Goal: Task Accomplishment & Management: Complete application form

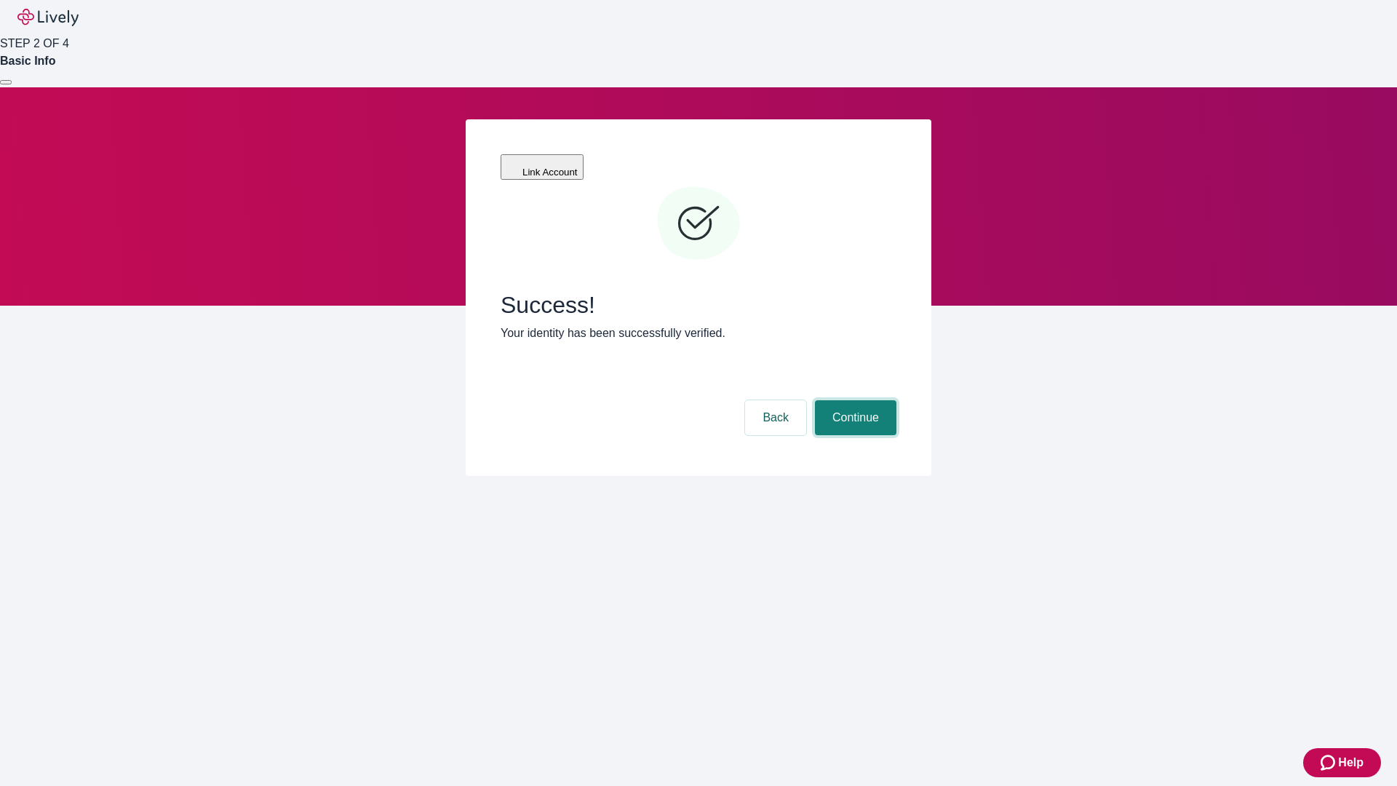
click at [853, 400] on button "Continue" at bounding box center [855, 417] width 81 height 35
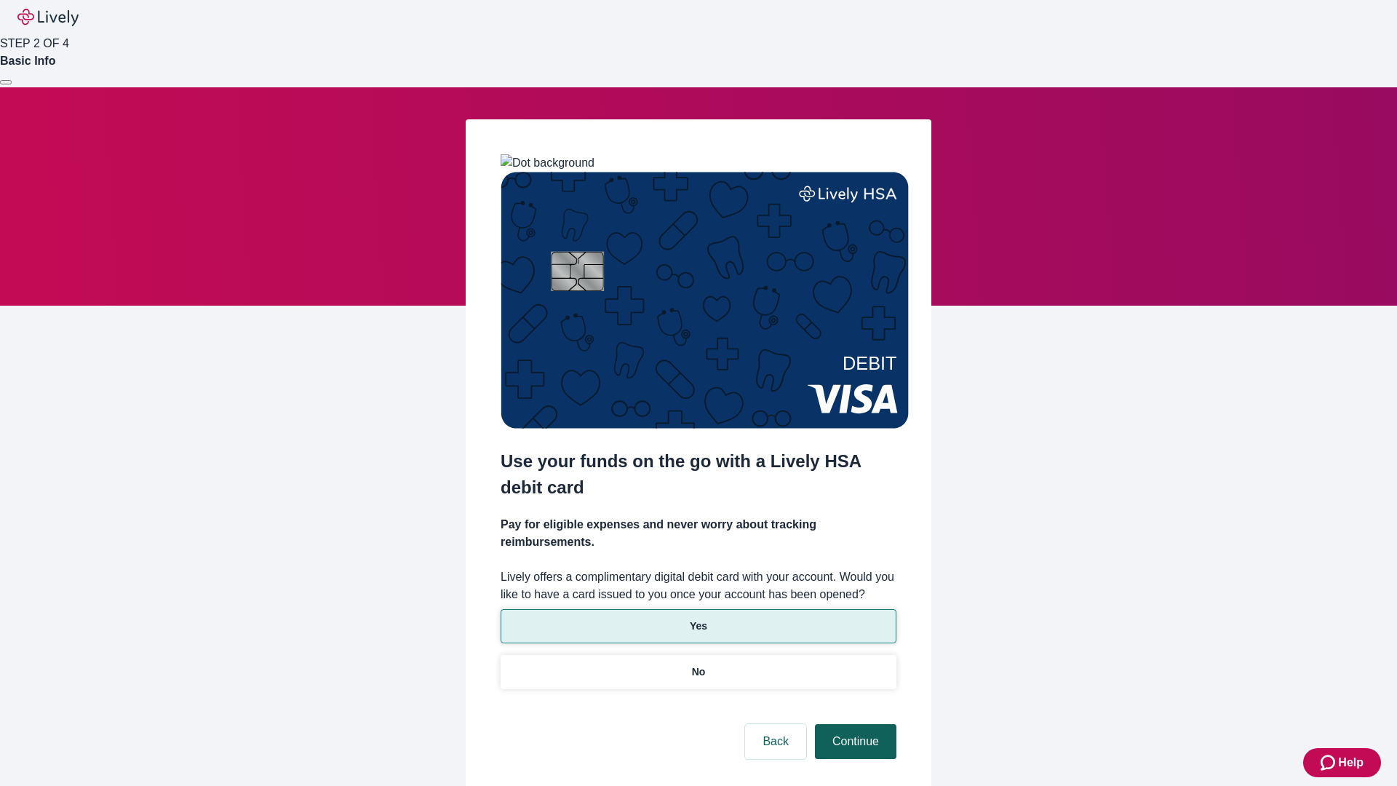
click at [698, 618] on p "Yes" at bounding box center [698, 625] width 17 height 15
click at [853, 724] on button "Continue" at bounding box center [855, 741] width 81 height 35
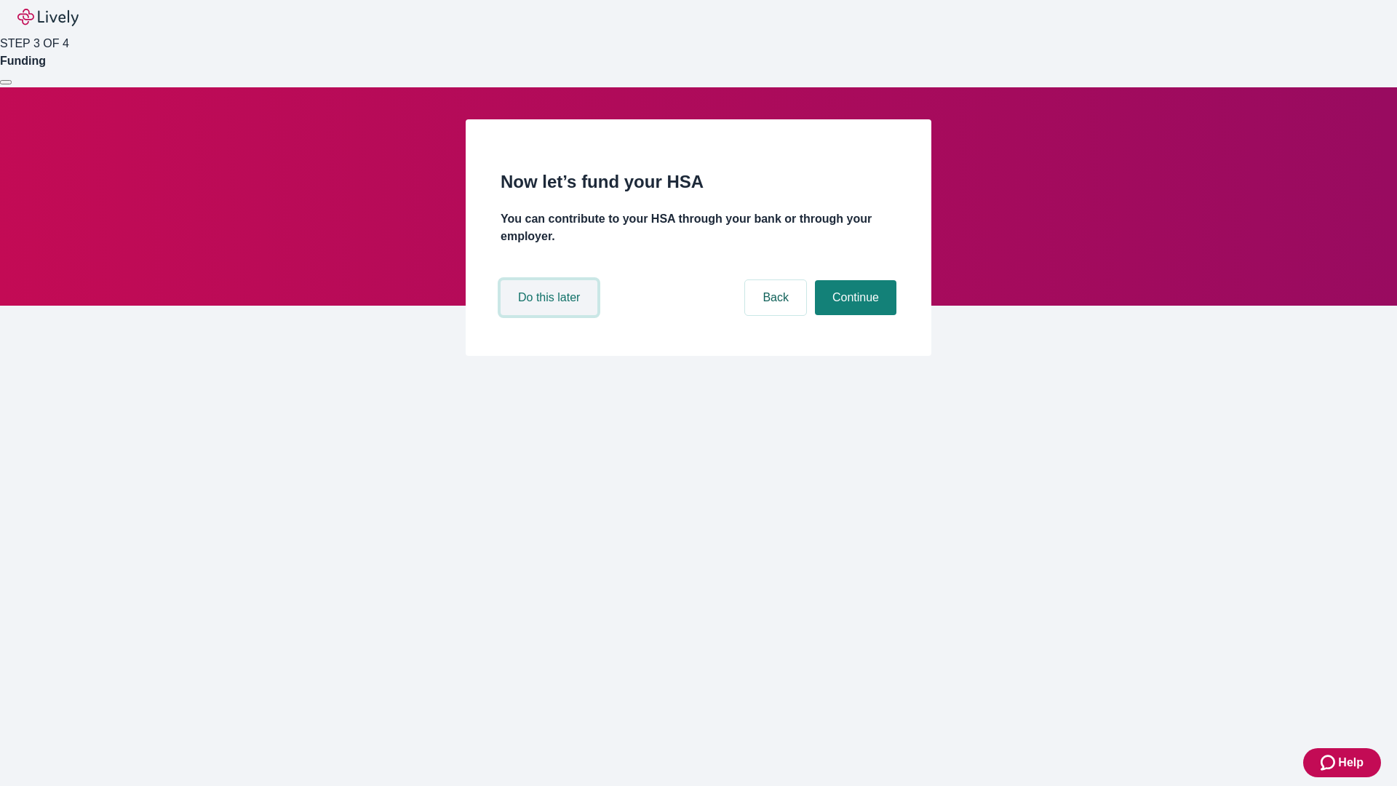
click at [551, 315] on button "Do this later" at bounding box center [549, 297] width 97 height 35
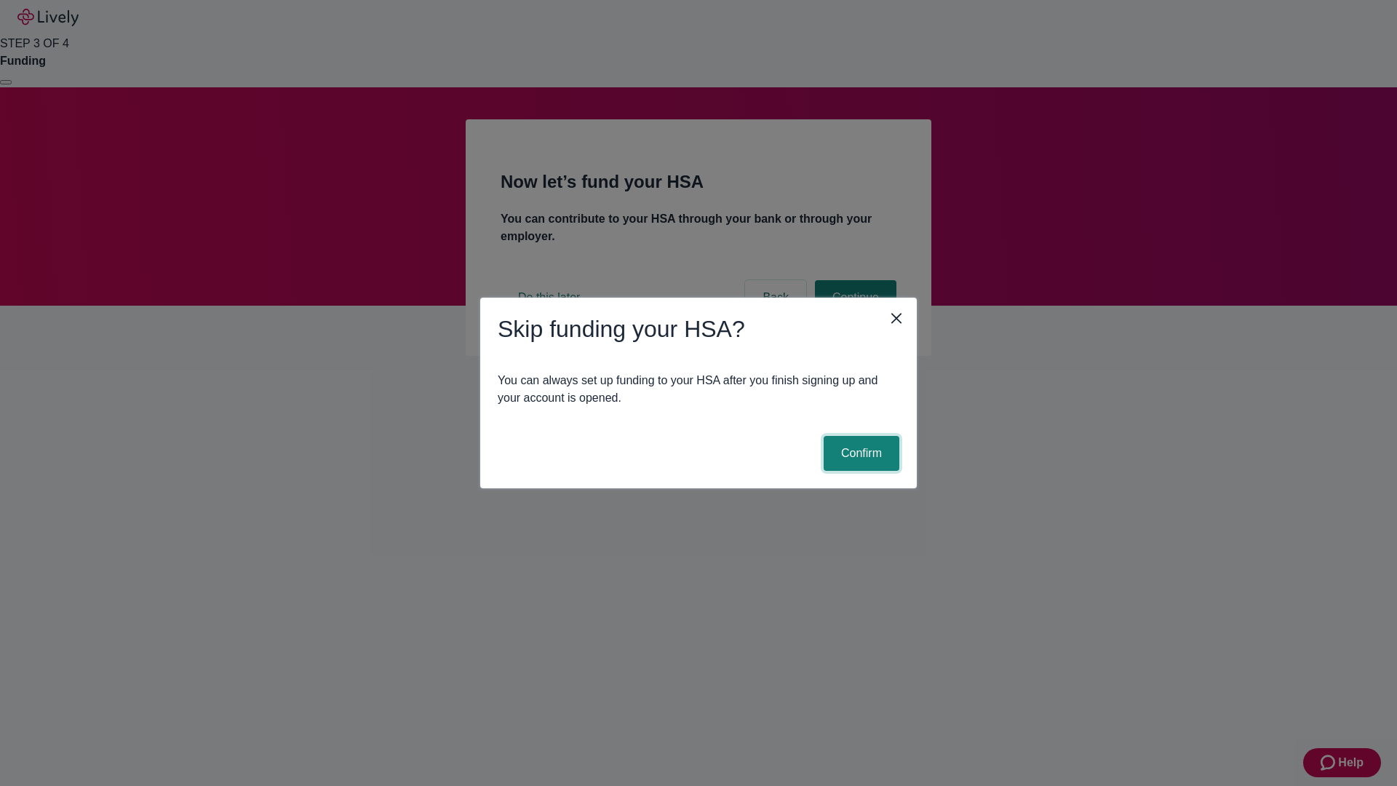
click at [859, 453] on button "Confirm" at bounding box center [862, 453] width 76 height 35
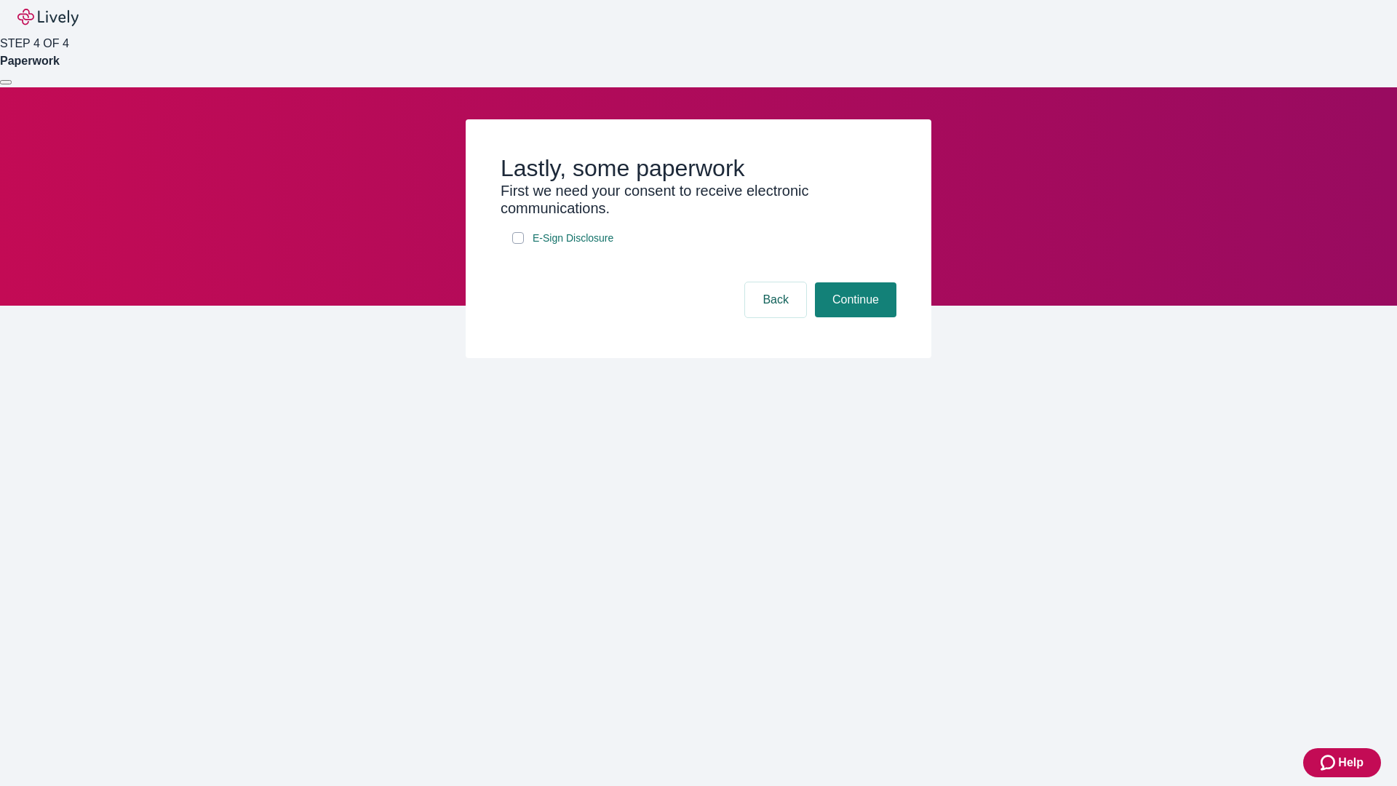
click at [518, 244] on input "E-Sign Disclosure" at bounding box center [518, 238] width 12 height 12
checkbox input "true"
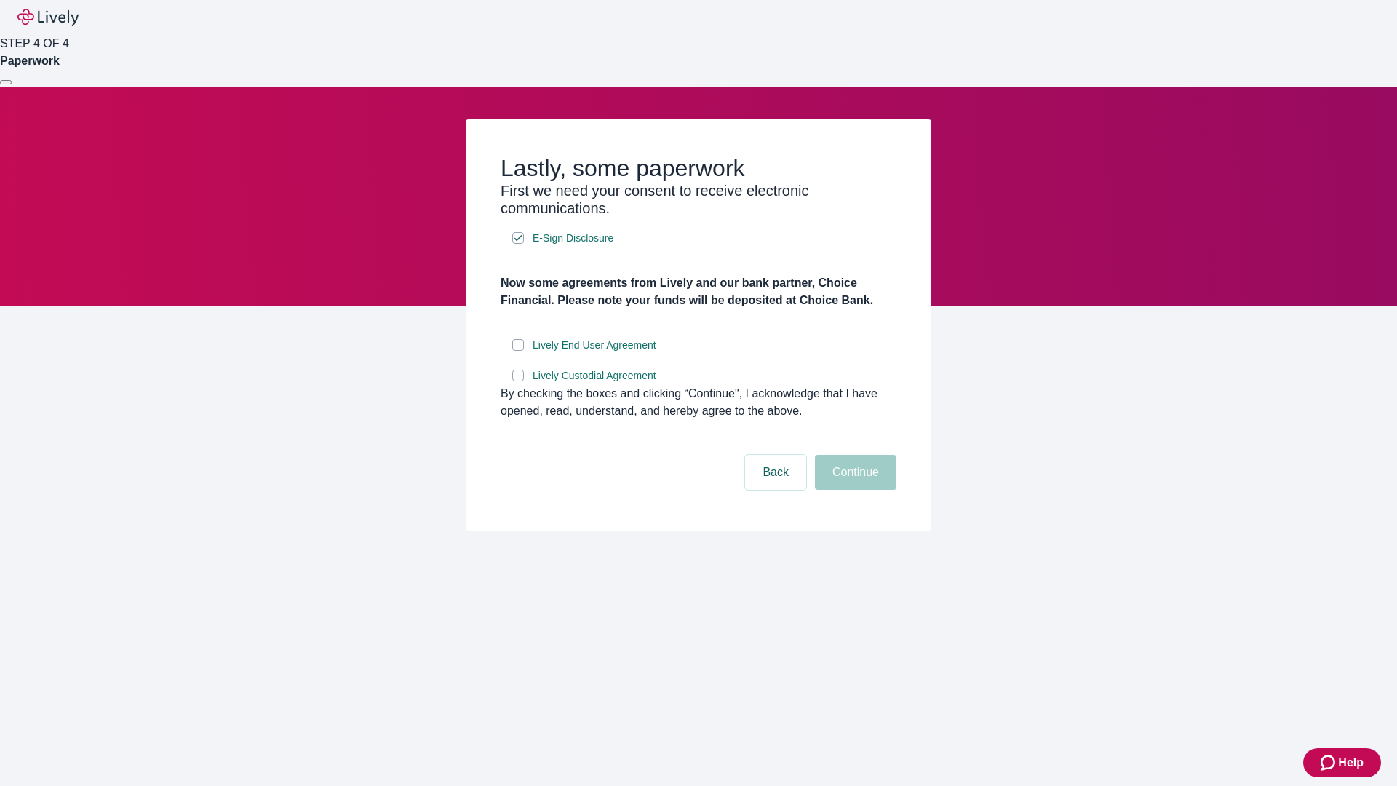
click at [518, 351] on input "Lively End User Agreement" at bounding box center [518, 345] width 12 height 12
checkbox input "true"
click at [518, 381] on input "Lively Custodial Agreement" at bounding box center [518, 376] width 12 height 12
checkbox input "true"
click at [853, 490] on button "Continue" at bounding box center [855, 472] width 81 height 35
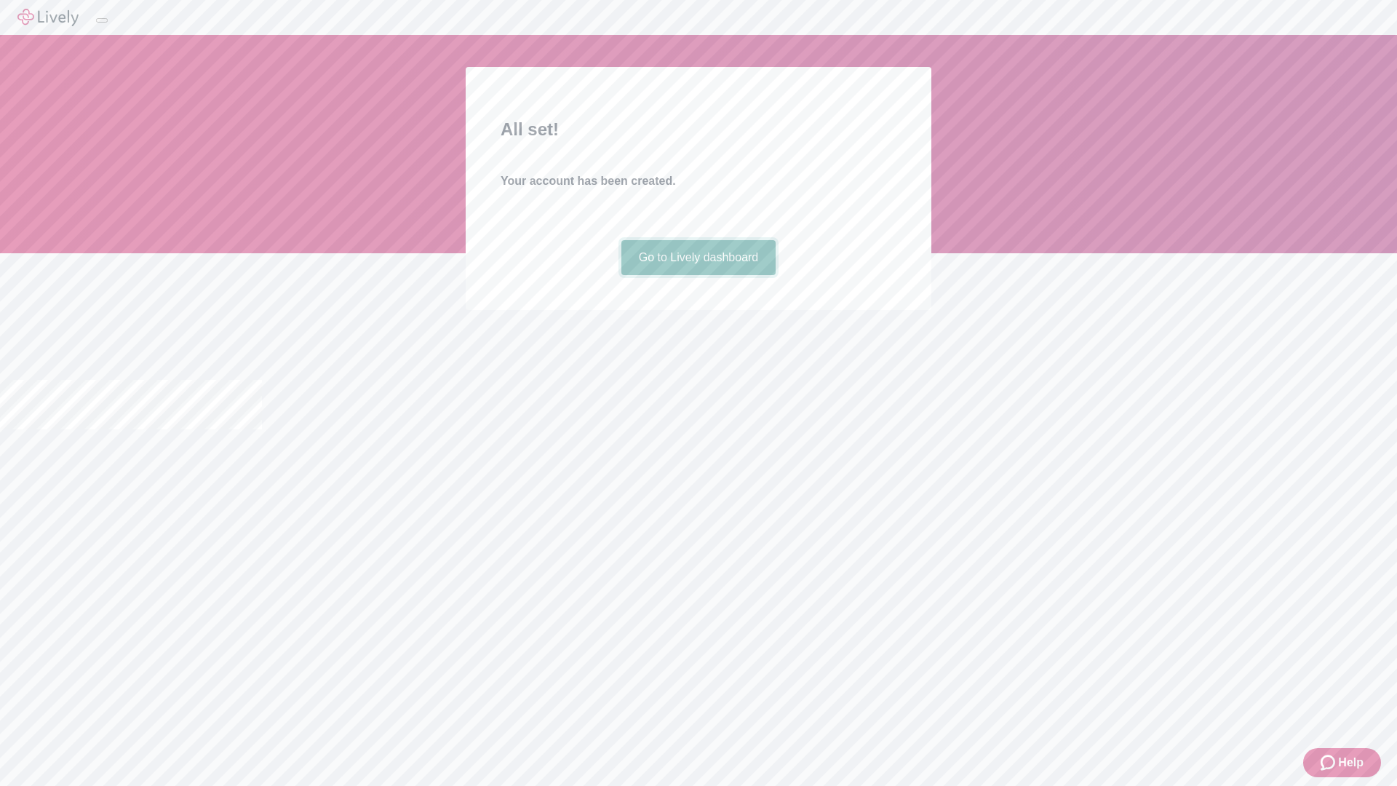
click at [698, 275] on link "Go to Lively dashboard" at bounding box center [698, 257] width 155 height 35
